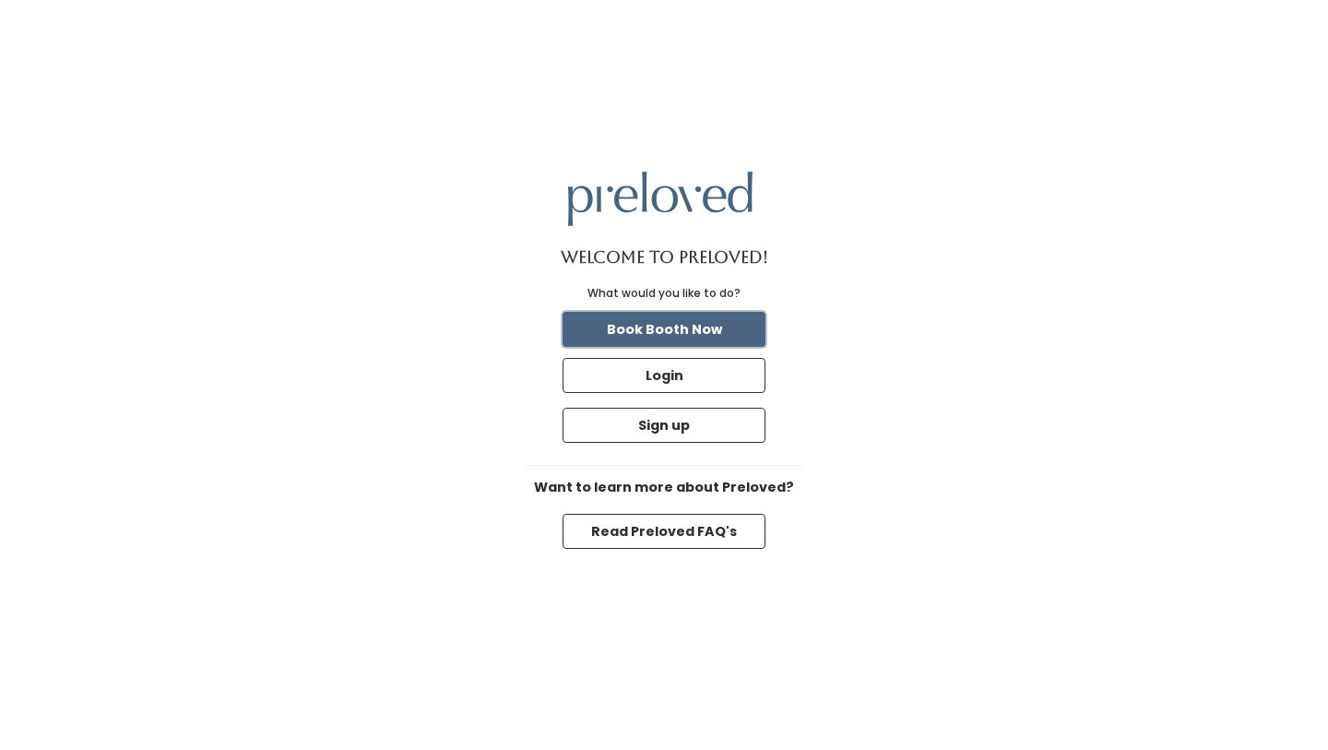
click at [664, 333] on button "Book Booth Now" at bounding box center [664, 329] width 203 height 35
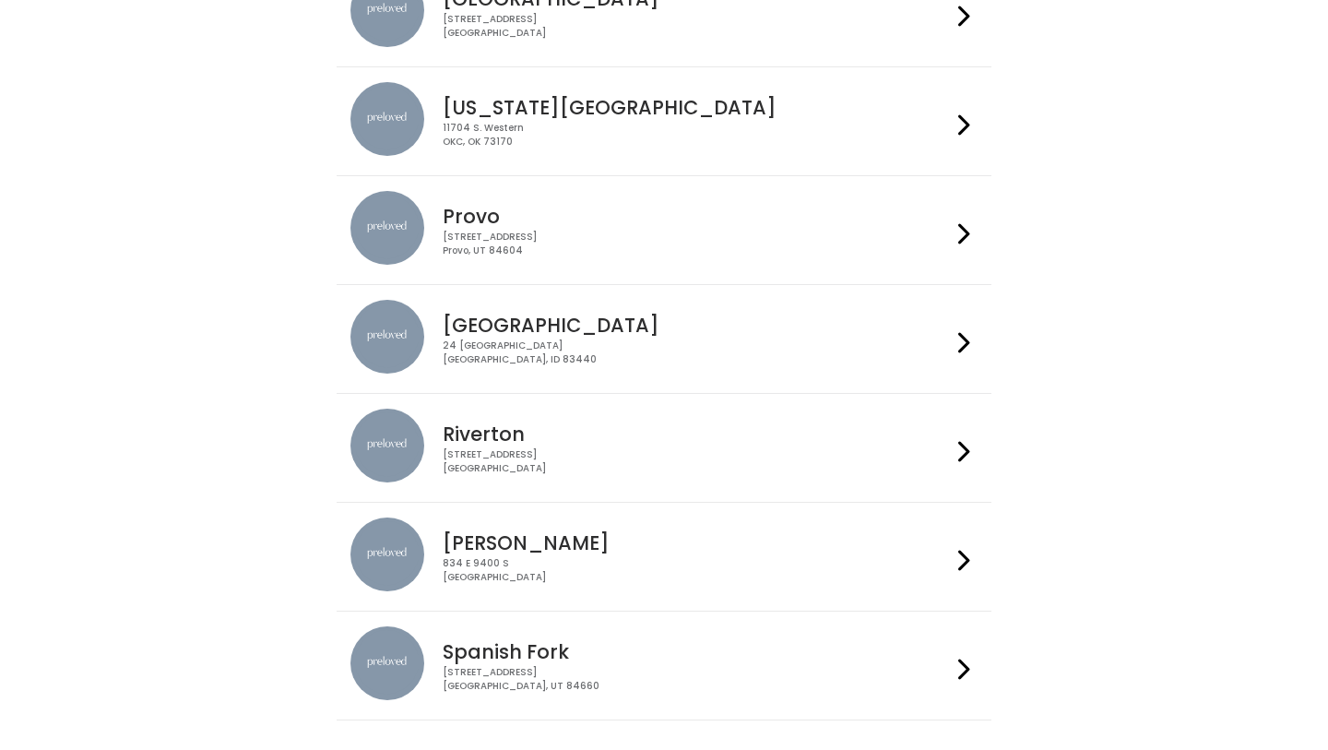
scroll to position [469, 0]
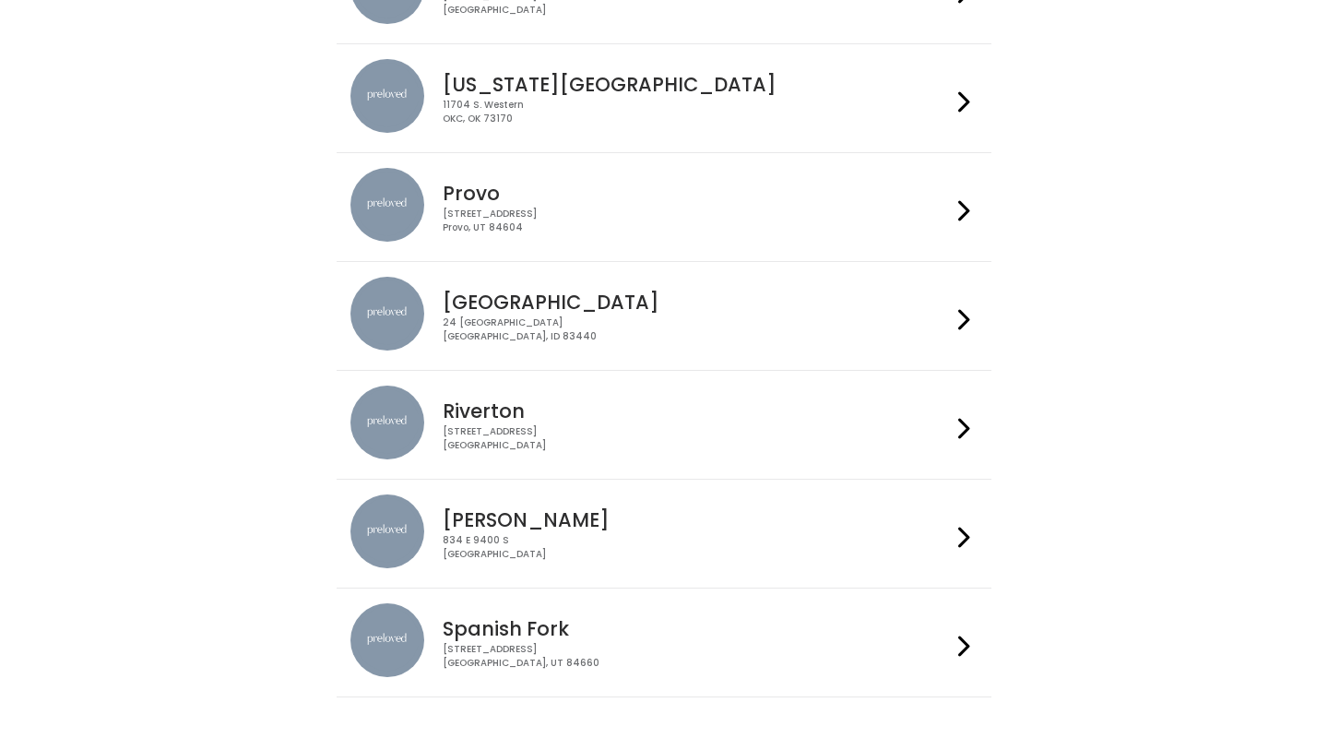
click at [510, 301] on h4 "[GEOGRAPHIC_DATA]" at bounding box center [696, 301] width 507 height 21
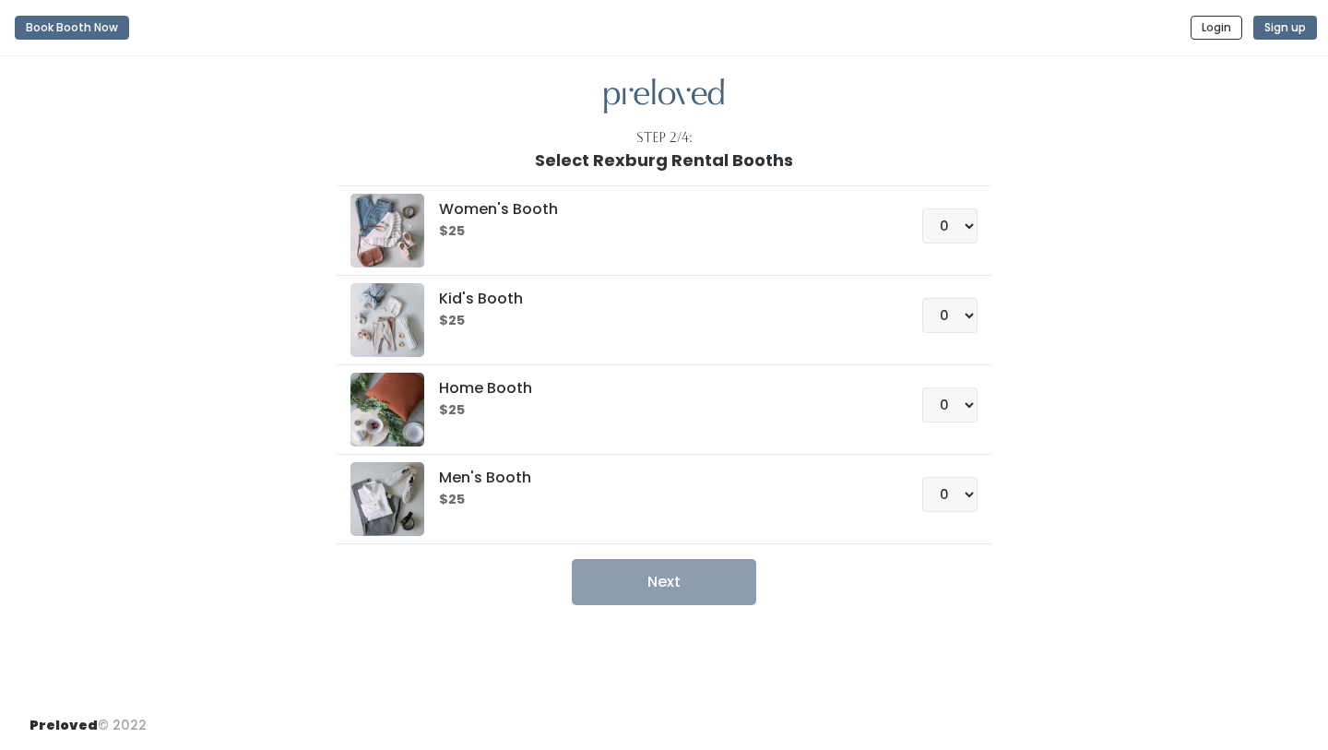
click at [522, 207] on h5 "Women's Booth" at bounding box center [658, 209] width 438 height 17
click at [954, 222] on select "0 1 2 3 4" at bounding box center [949, 225] width 55 height 35
select select "1"
click at [656, 580] on button "Next" at bounding box center [664, 582] width 184 height 46
